Goal: Find specific page/section: Find specific page/section

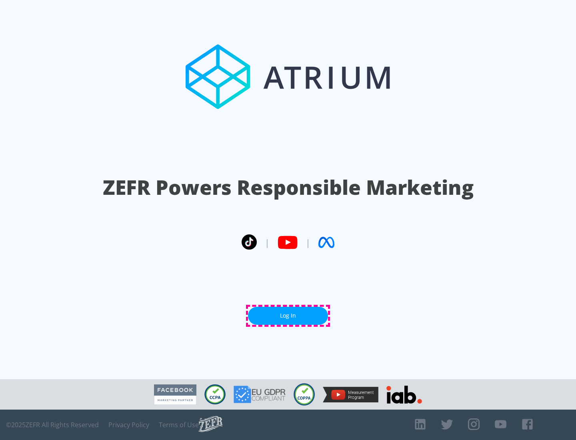
click at [288, 316] on link "Log In" at bounding box center [288, 316] width 80 height 18
